Goal: Information Seeking & Learning: Check status

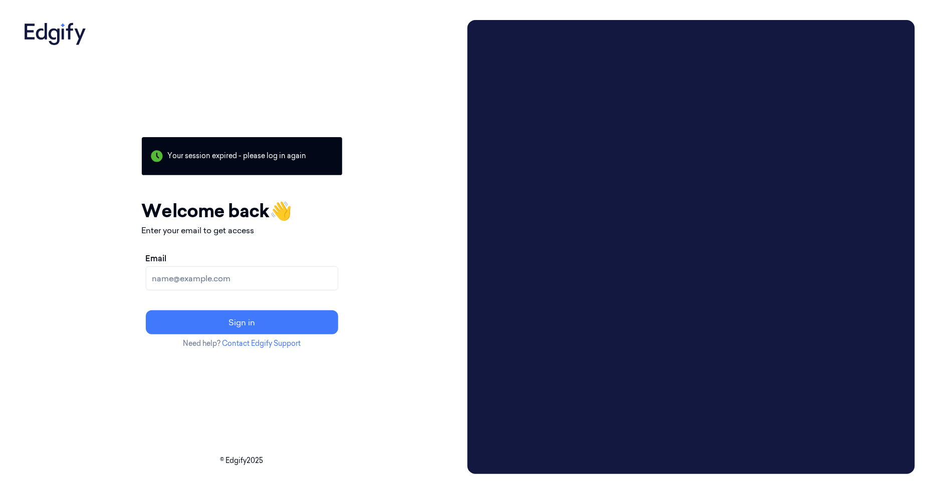
click at [216, 274] on input "Email" at bounding box center [242, 278] width 192 height 24
drag, startPoint x: 286, startPoint y: 281, endPoint x: 215, endPoint y: 277, distance: 70.7
click at [215, 277] on input "[PERSON_NAME][EMAIL_ADDRESS][DOMAIN_NAME]" at bounding box center [242, 278] width 192 height 24
type input "[PERSON_NAME][EMAIL_ADDRESS][PERSON_NAME][DOMAIN_NAME]"
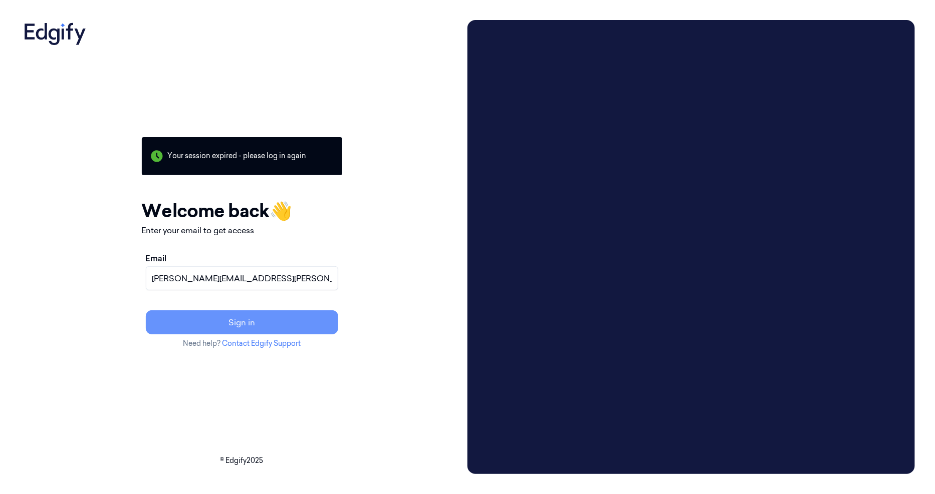
click at [223, 319] on button "Sign in" at bounding box center [242, 323] width 192 height 24
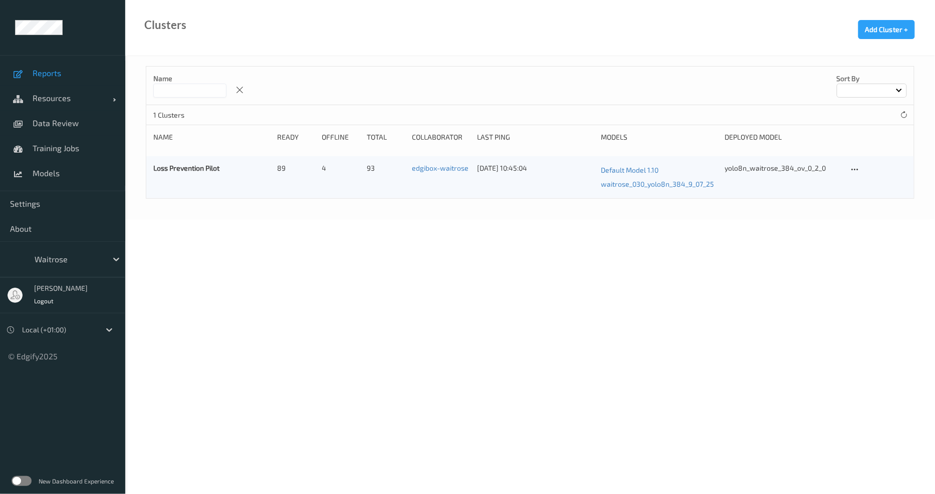
click at [35, 77] on span "Reports" at bounding box center [74, 73] width 83 height 10
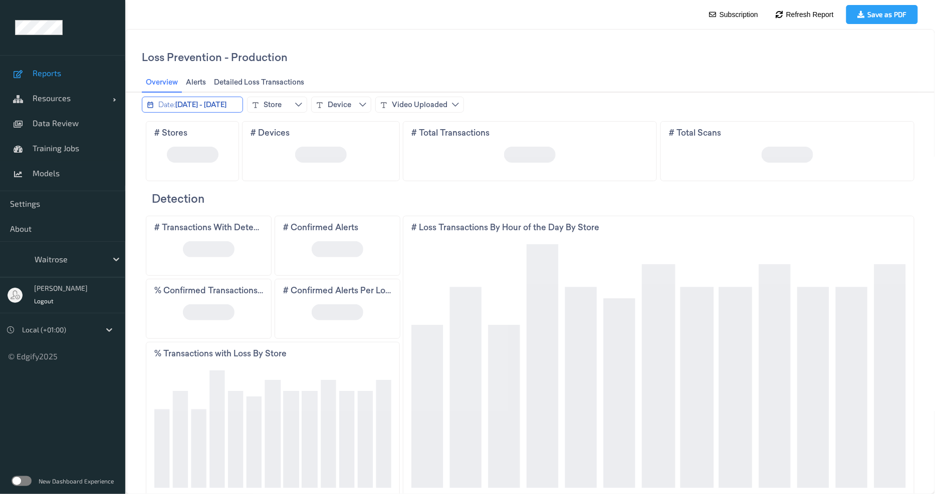
click at [207, 102] on span "May 11, 2025 - May 25, 2025" at bounding box center [200, 104] width 51 height 10
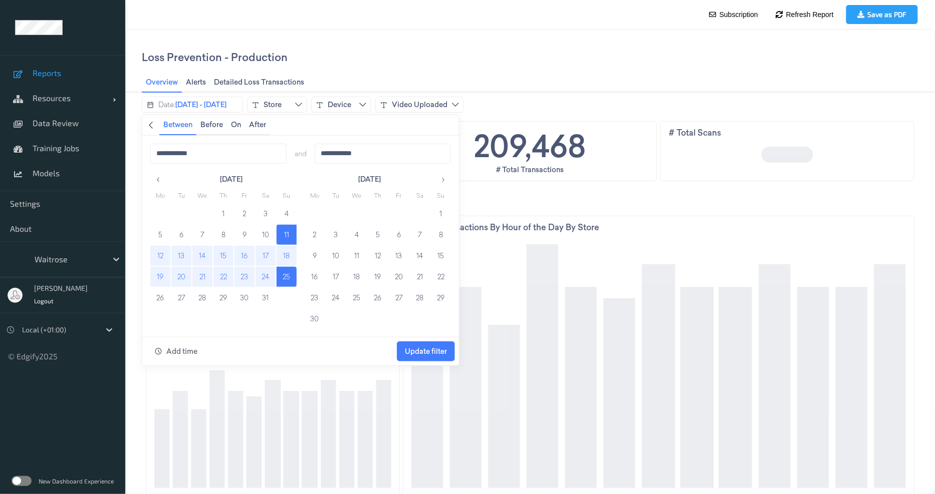
click at [450, 181] on div "**********" at bounding box center [300, 235] width 317 height 201
click at [447, 179] on button "button" at bounding box center [442, 179] width 16 height 16
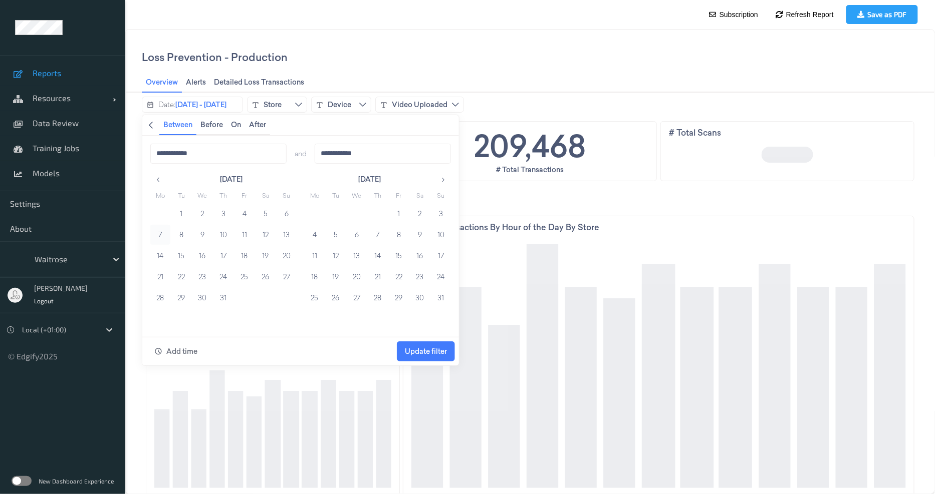
click at [161, 236] on button "7" at bounding box center [160, 234] width 20 height 20
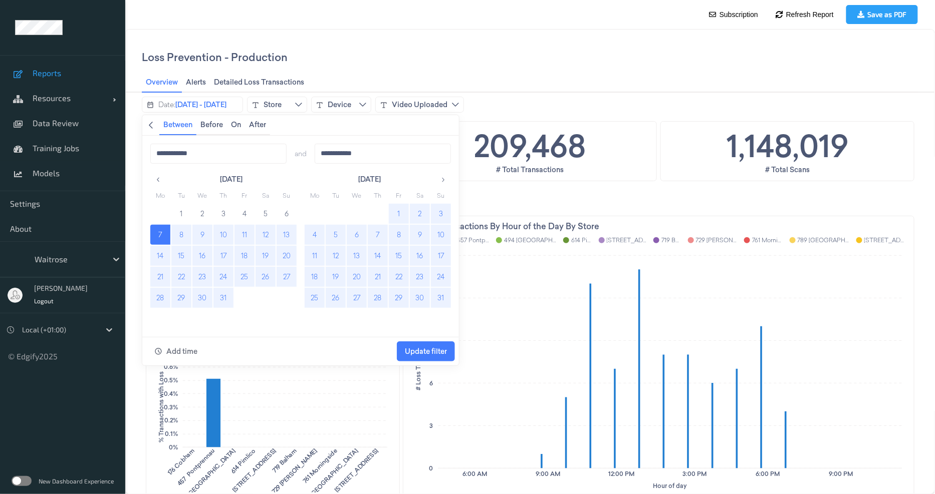
click at [436, 298] on button "31" at bounding box center [440, 298] width 20 height 20
type input "**********"
click at [418, 354] on span "Update filter" at bounding box center [425, 351] width 42 height 8
